Goal: Task Accomplishment & Management: Manage account settings

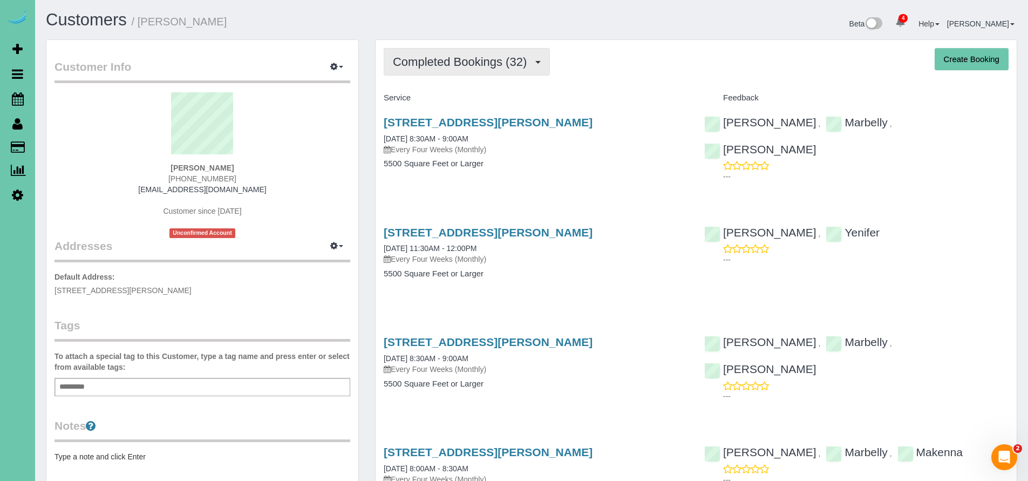
click at [459, 66] on span "Completed Bookings (32)" at bounding box center [462, 61] width 139 height 13
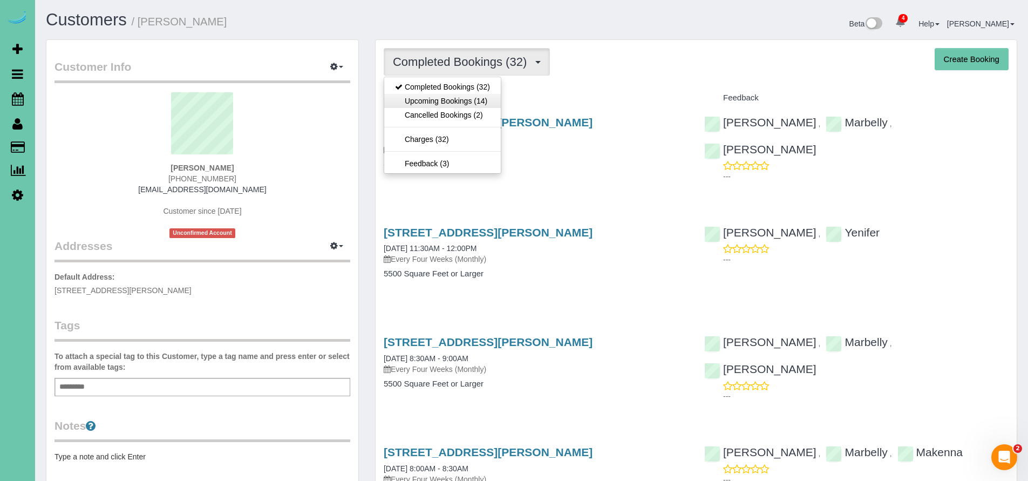
click at [458, 99] on link "Upcoming Bookings (14)" at bounding box center [442, 101] width 117 height 14
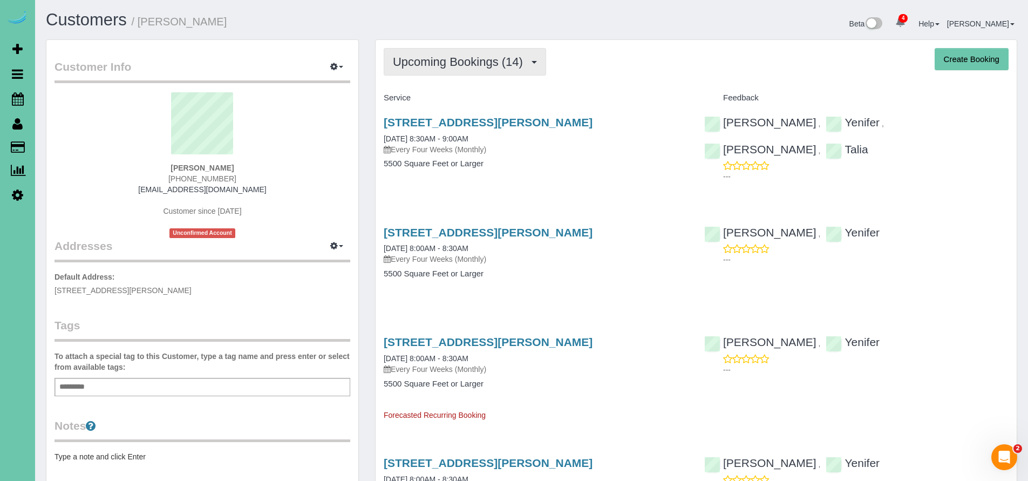
click at [470, 66] on span "Upcoming Bookings (14)" at bounding box center [460, 61] width 135 height 13
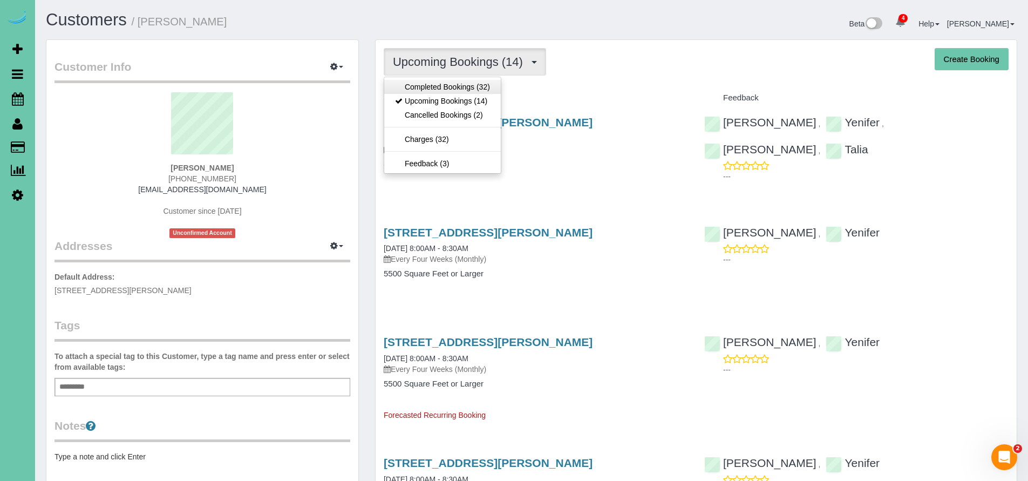
click at [466, 85] on link "Completed Bookings (32)" at bounding box center [442, 87] width 117 height 14
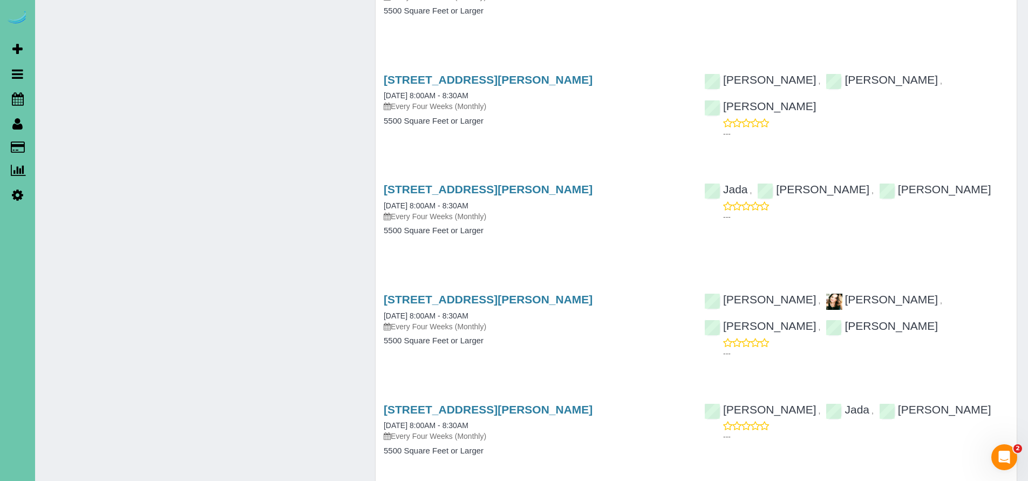
scroll to position [1304, 0]
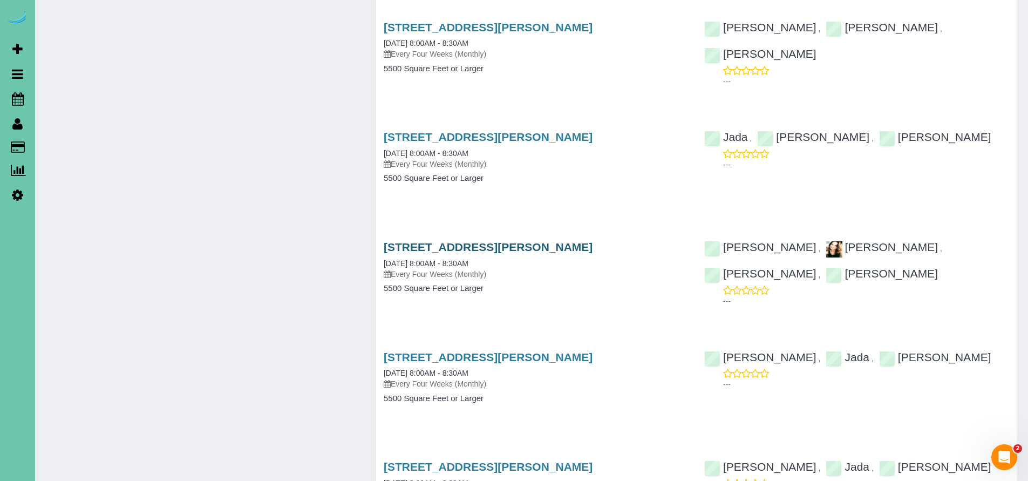
click at [473, 242] on link "15811 Burt St, Omaha, NE 68118" at bounding box center [488, 247] width 209 height 12
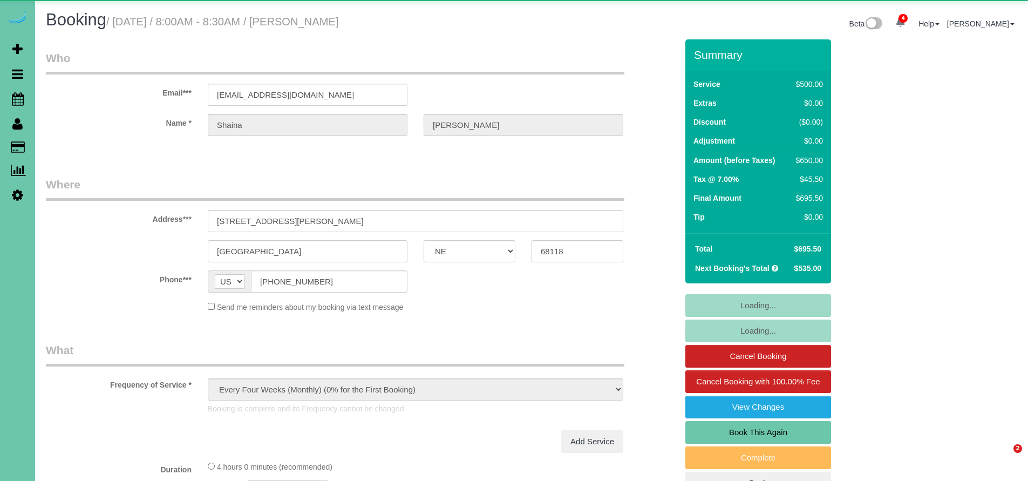
select select "NE"
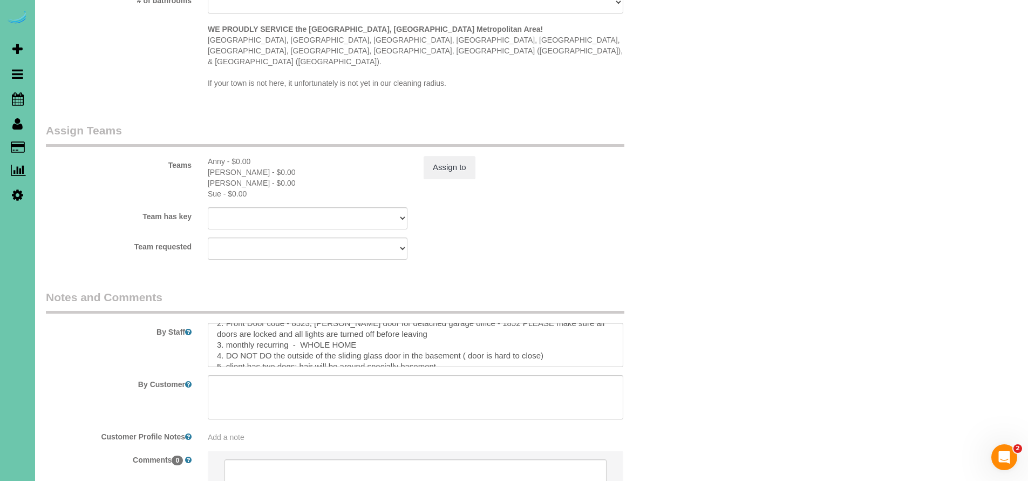
scroll to position [45, 0]
